Goal: Information Seeking & Learning: Learn about a topic

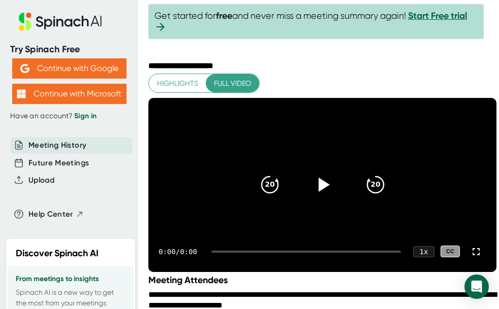
scroll to position [19, 0]
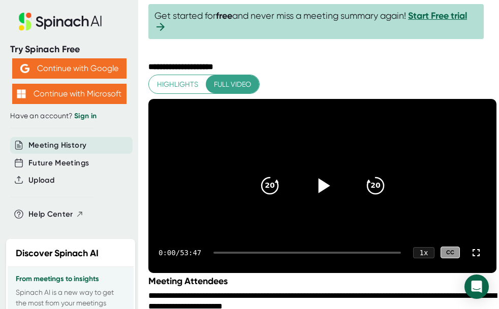
click at [326, 193] on icon at bounding box center [324, 186] width 12 height 15
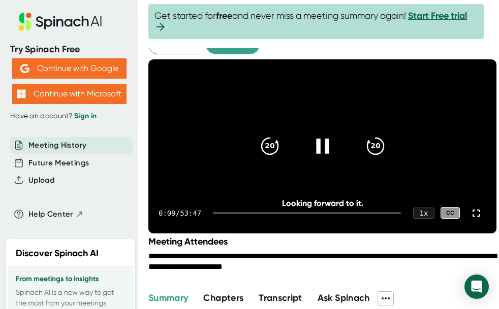
scroll to position [59, 0]
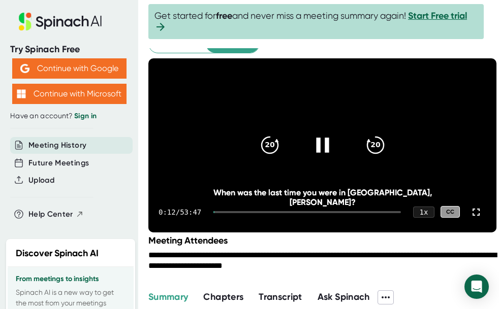
click at [317, 148] on icon at bounding box center [321, 145] width 25 height 25
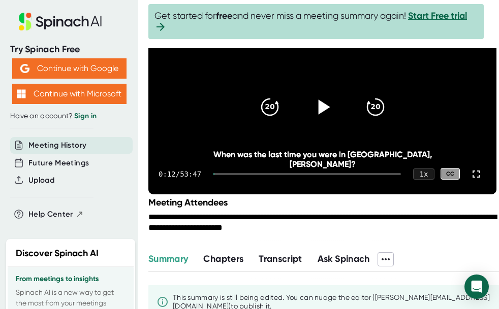
scroll to position [166, 0]
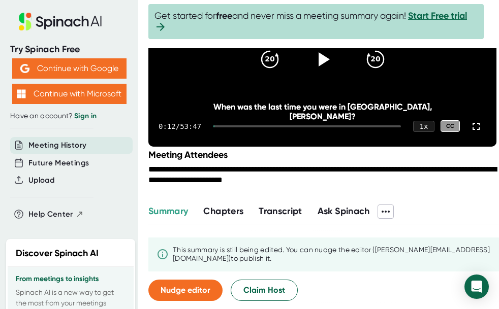
click at [274, 213] on span "Transcript" at bounding box center [281, 211] width 44 height 11
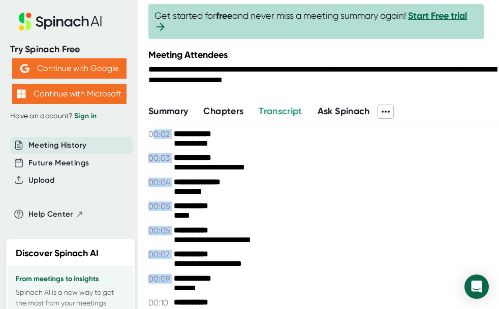
scroll to position [267, 0]
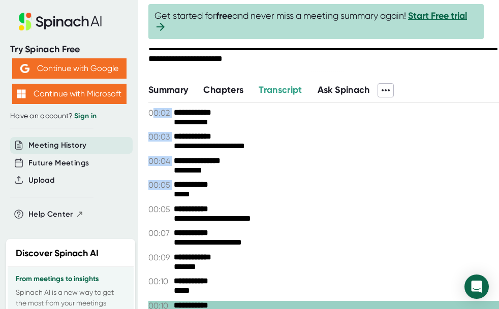
drag, startPoint x: 154, startPoint y: 154, endPoint x: 217, endPoint y: 218, distance: 90.1
drag, startPoint x: 278, startPoint y: 130, endPoint x: 198, endPoint y: 136, distance: 80.5
click at [198, 118] on div "**********" at bounding box center [323, 113] width 350 height 10
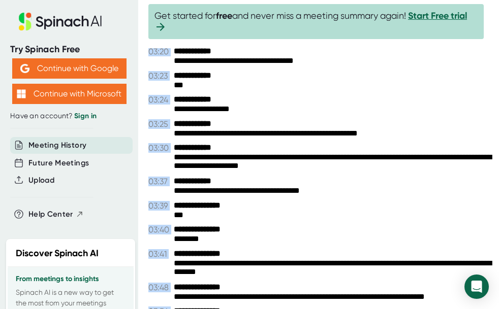
scroll to position [1756, 0]
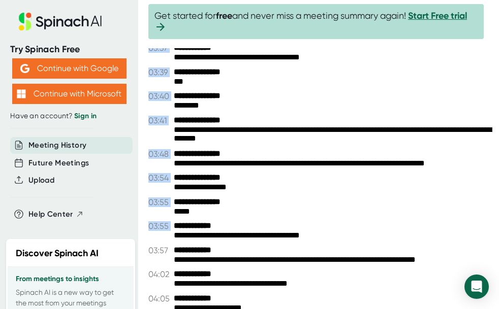
drag, startPoint x: 163, startPoint y: 125, endPoint x: 228, endPoint y: 250, distance: 140.4
copy div "**********"
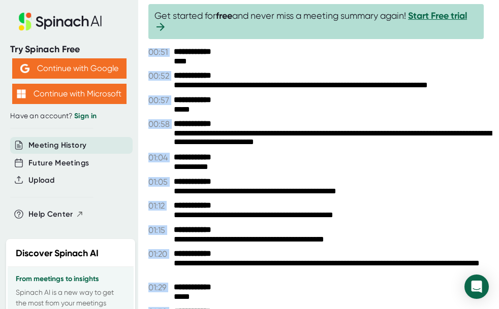
scroll to position [0, 0]
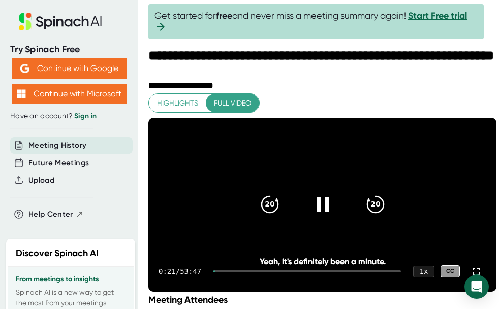
click at [256, 191] on video at bounding box center [322, 205] width 348 height 174
click at [180, 109] on button "Highlights" at bounding box center [177, 103] width 57 height 19
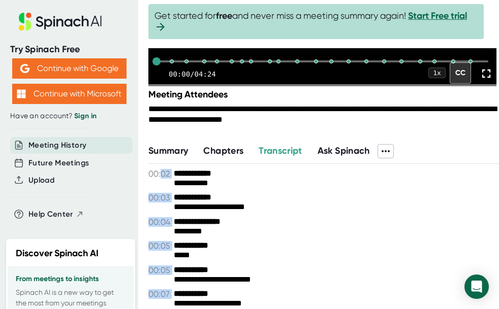
scroll to position [172, 0]
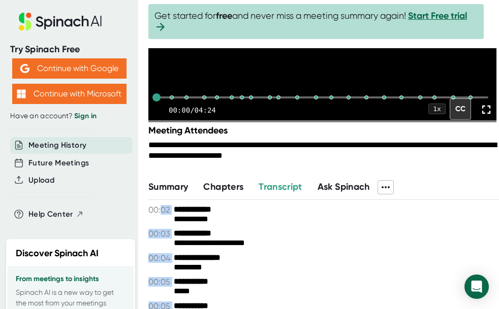
click at [224, 192] on span "Chapters" at bounding box center [223, 186] width 40 height 11
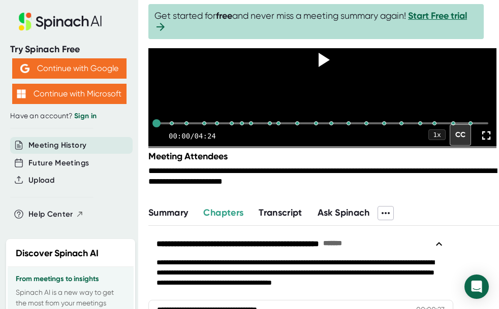
scroll to position [145, 0]
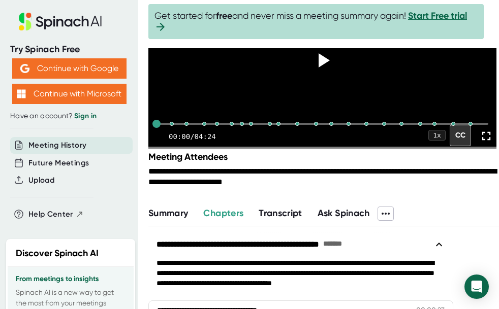
click at [175, 219] on span "Summary" at bounding box center [168, 213] width 40 height 11
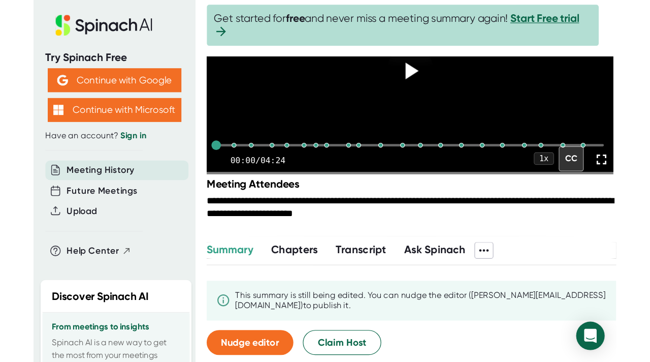
scroll to position [168, 0]
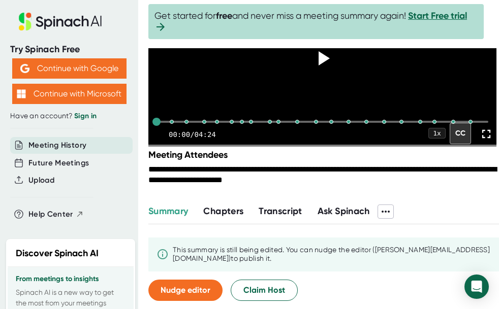
click at [332, 213] on span "Ask Spinach" at bounding box center [343, 211] width 52 height 11
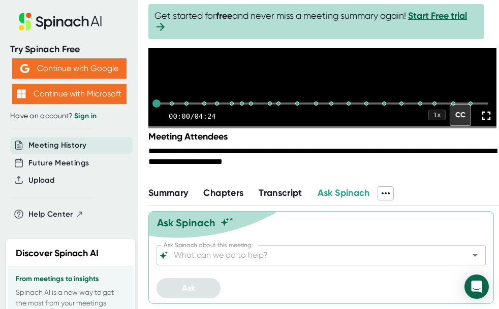
click at [283, 199] on span "Transcript" at bounding box center [281, 192] width 44 height 11
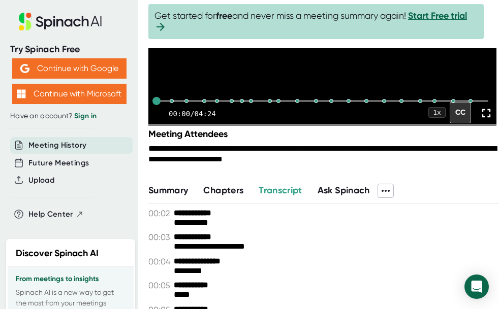
click at [377, 198] on div at bounding box center [374, 191] width 8 height 14
click at [385, 192] on icon at bounding box center [385, 191] width 8 height 2
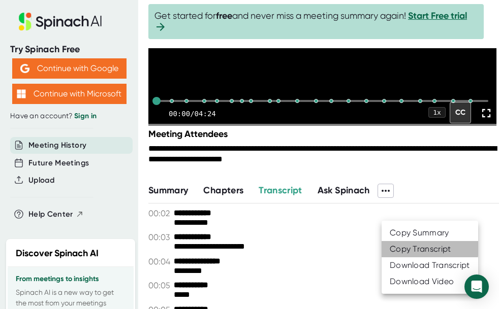
click at [395, 247] on div "Copy Transcript" at bounding box center [420, 249] width 61 height 10
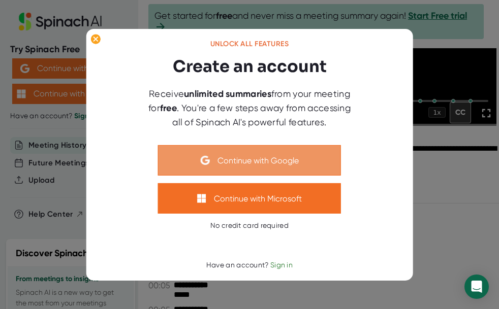
click at [260, 159] on button "Continue with Google" at bounding box center [249, 160] width 183 height 30
click at [242, 158] on button "Continue with Google" at bounding box center [249, 160] width 183 height 30
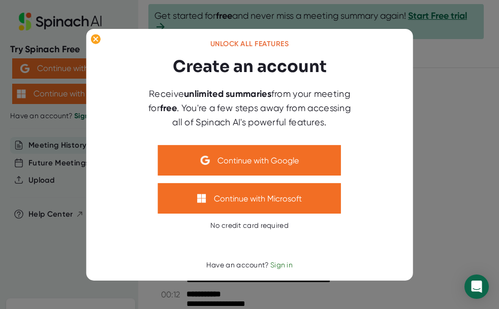
click at [98, 52] on div at bounding box center [249, 154] width 499 height 309
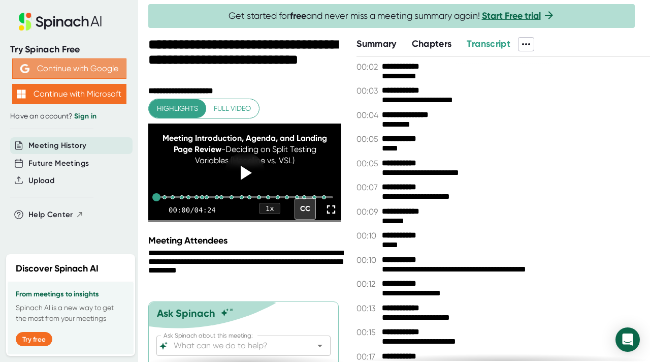
click at [57, 69] on button "Continue with Google" at bounding box center [69, 68] width 114 height 20
